Goal: Transaction & Acquisition: Register for event/course

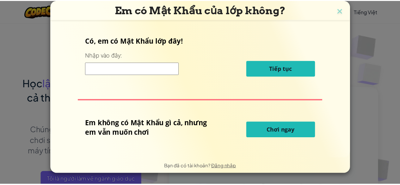
scroll to position [105, 0]
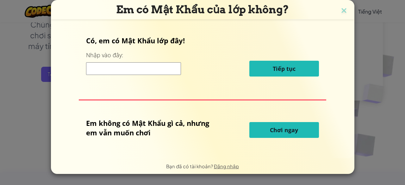
click at [124, 35] on div "Có, em có Mật Khẩu lớp đây! Nhập vào đây: Tiếp tục Em không có Mật Khẩu gì cả, …" at bounding box center [202, 89] width 291 height 124
click at [132, 79] on div "Có, em có Mật Khẩu lớp đây! Nhập vào đây: Tiếp tục" at bounding box center [202, 59] width 232 height 46
click at [148, 78] on div "Có, em có Mật Khẩu lớp đây! Nhập vào đây: Tiếp tục" at bounding box center [202, 59] width 232 height 46
click at [151, 68] on input at bounding box center [133, 68] width 95 height 13
type input "SharePlateLate"
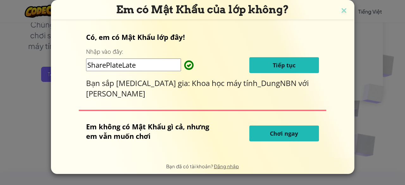
click at [294, 71] on button "Tiếp tục" at bounding box center [284, 65] width 70 height 16
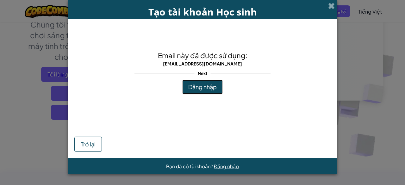
click at [206, 80] on button "Đăng nhập" at bounding box center [202, 87] width 40 height 15
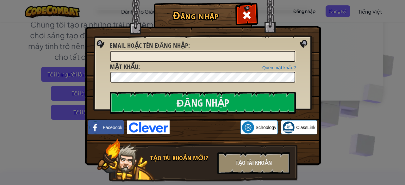
click at [349, 113] on div "Đăng nhập Lỗi không xác định Email hoặc tên đăng nhập : Quên mật khẩu? Mật khẩu…" at bounding box center [202, 92] width 405 height 185
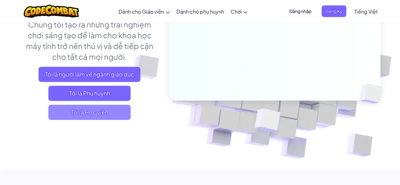
click at [92, 108] on span "Tôi là Học viên" at bounding box center [89, 112] width 82 height 15
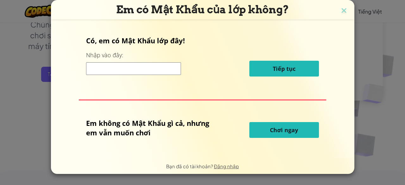
click at [90, 73] on input at bounding box center [133, 68] width 95 height 13
click at [134, 71] on input at bounding box center [133, 68] width 95 height 13
type input "SharePlateLate"
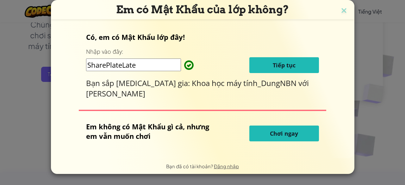
click at [309, 65] on button "Tiếp tục" at bounding box center [284, 65] width 70 height 16
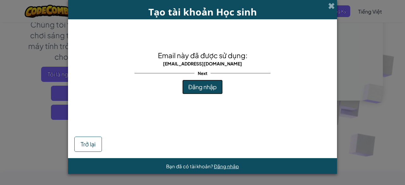
click at [205, 85] on span "Đăng nhập" at bounding box center [202, 86] width 28 height 7
